Goal: Task Accomplishment & Management: Use online tool/utility

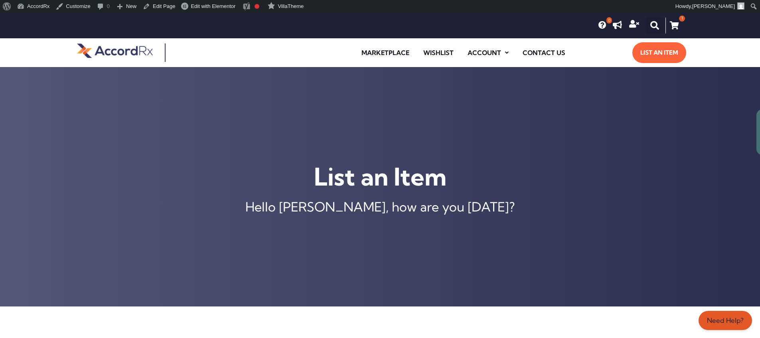
scroll to position [316, 0]
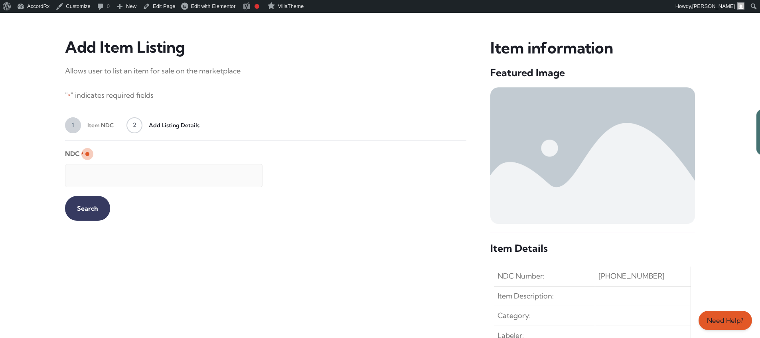
click at [157, 171] on input "NDC *" at bounding box center [163, 175] width 197 height 23
type input "99207046730"
click at [81, 207] on input "Search" at bounding box center [87, 208] width 45 height 25
